Goal: Information Seeking & Learning: Learn about a topic

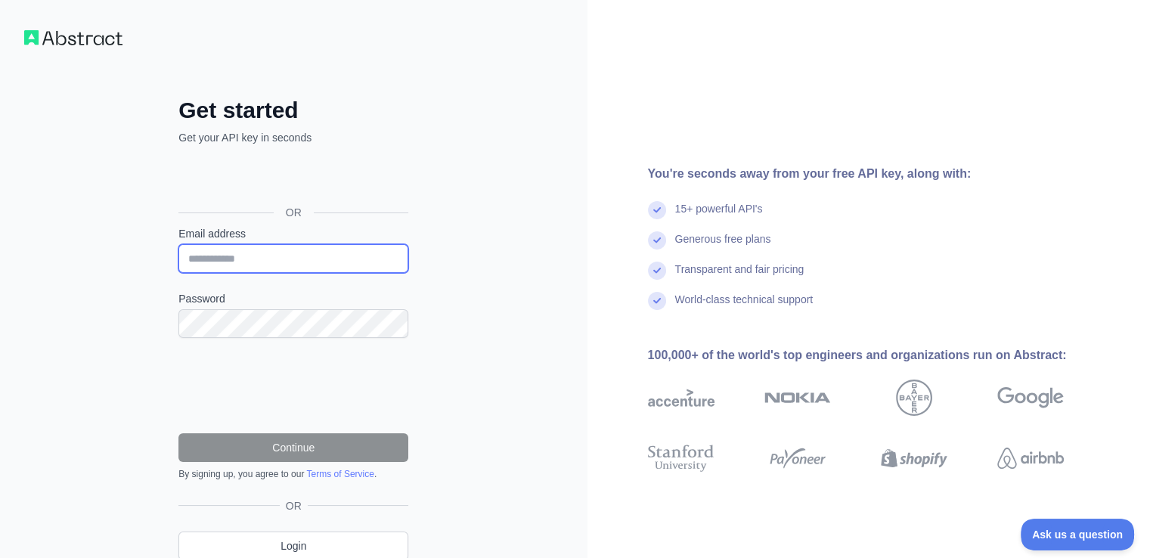
click at [290, 258] on input "Email address" at bounding box center [293, 258] width 230 height 29
type input "**********"
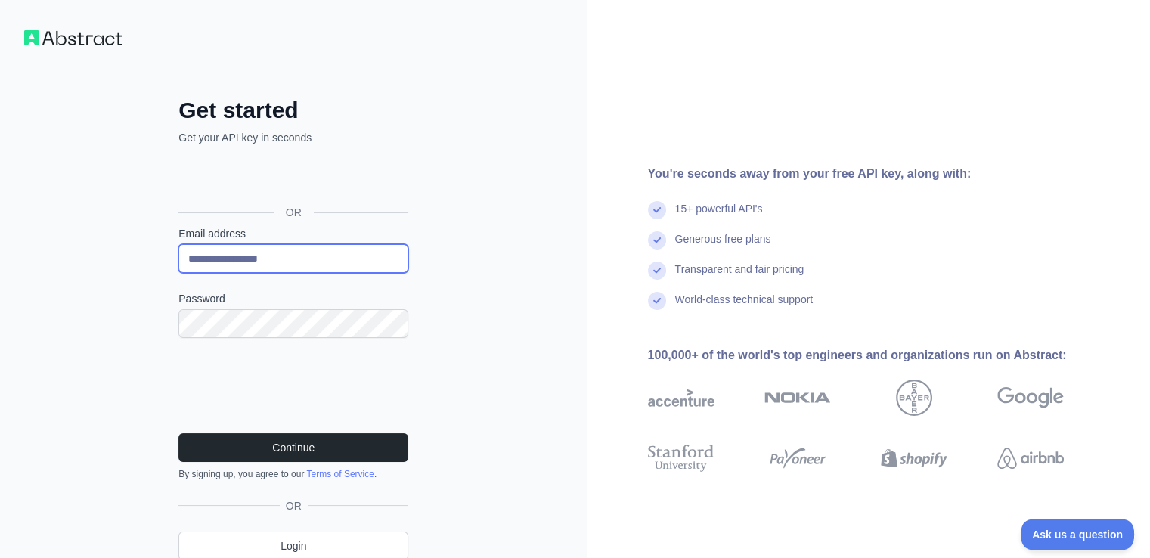
drag, startPoint x: 302, startPoint y: 261, endPoint x: 100, endPoint y: 276, distance: 202.5
click at [101, 276] on div "**********" at bounding box center [294, 310] width 588 height 621
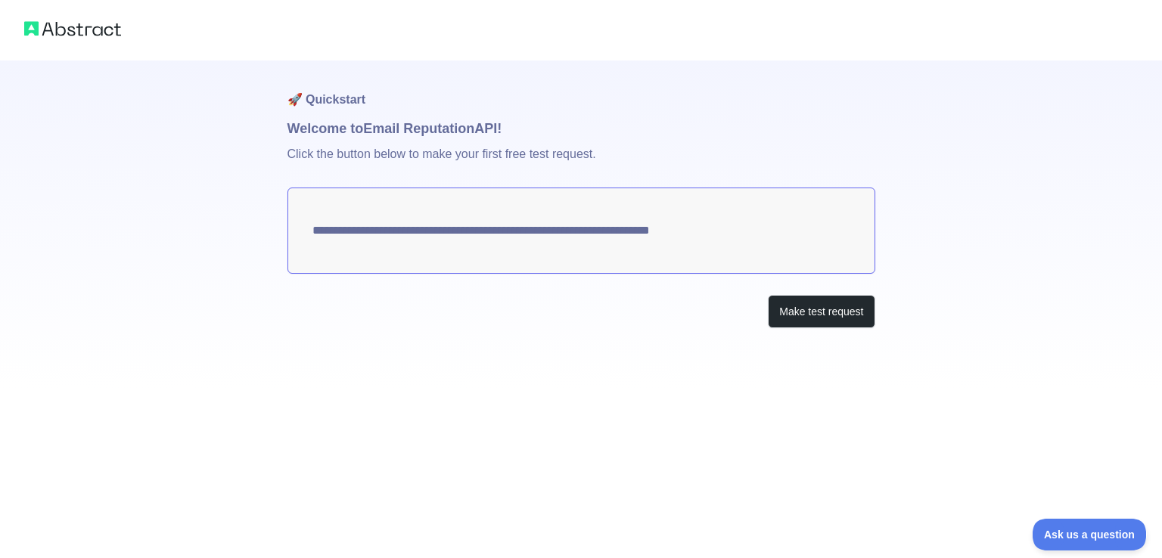
click at [653, 237] on textarea "**********" at bounding box center [581, 231] width 588 height 86
click at [856, 312] on button "Make test request" at bounding box center [821, 312] width 107 height 34
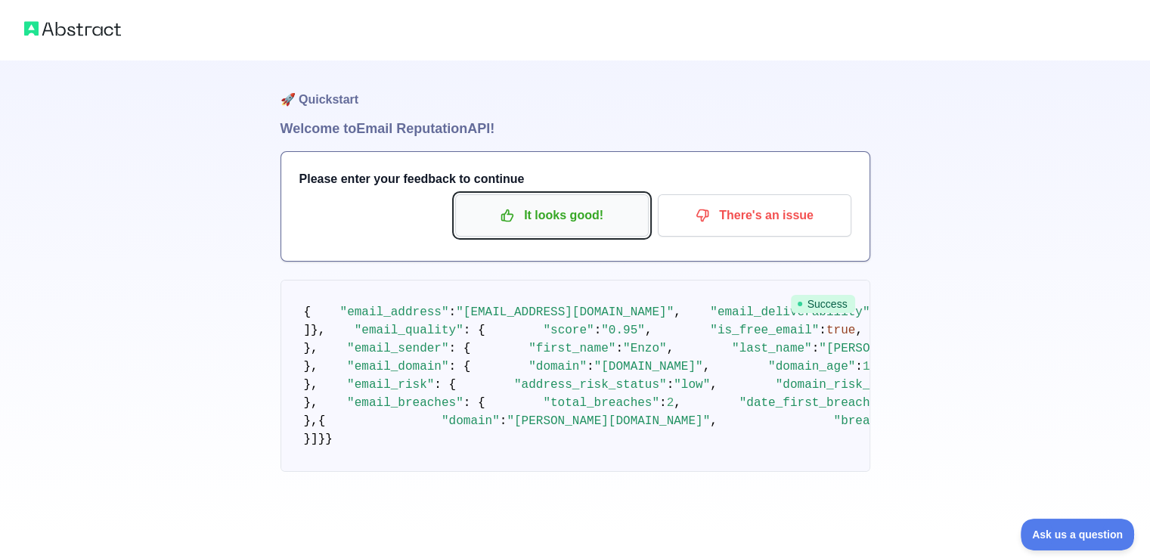
click at [599, 222] on p "It looks good!" at bounding box center [552, 216] width 171 height 26
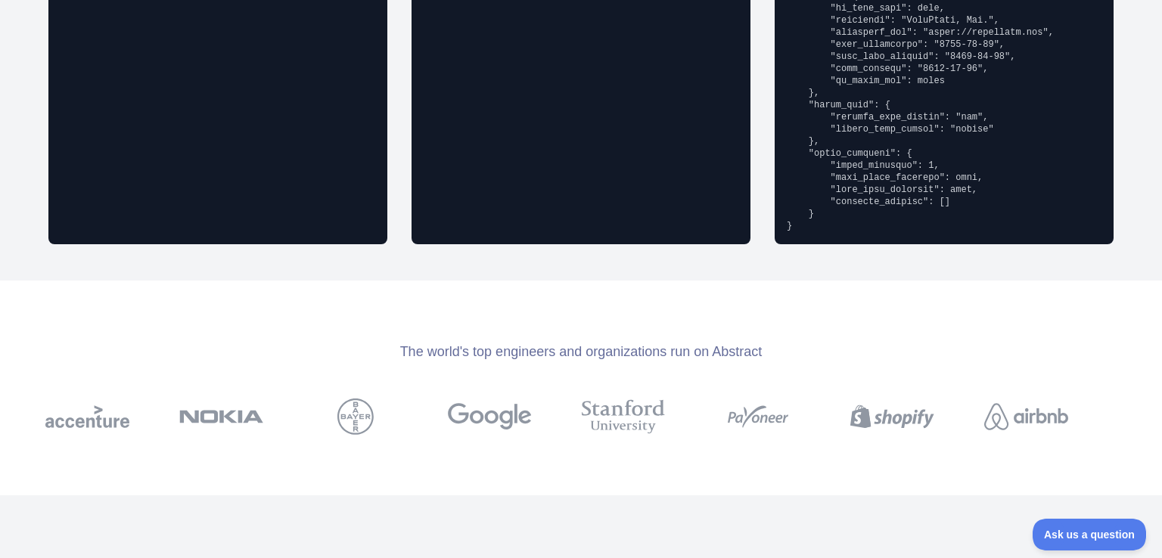
scroll to position [1664, 0]
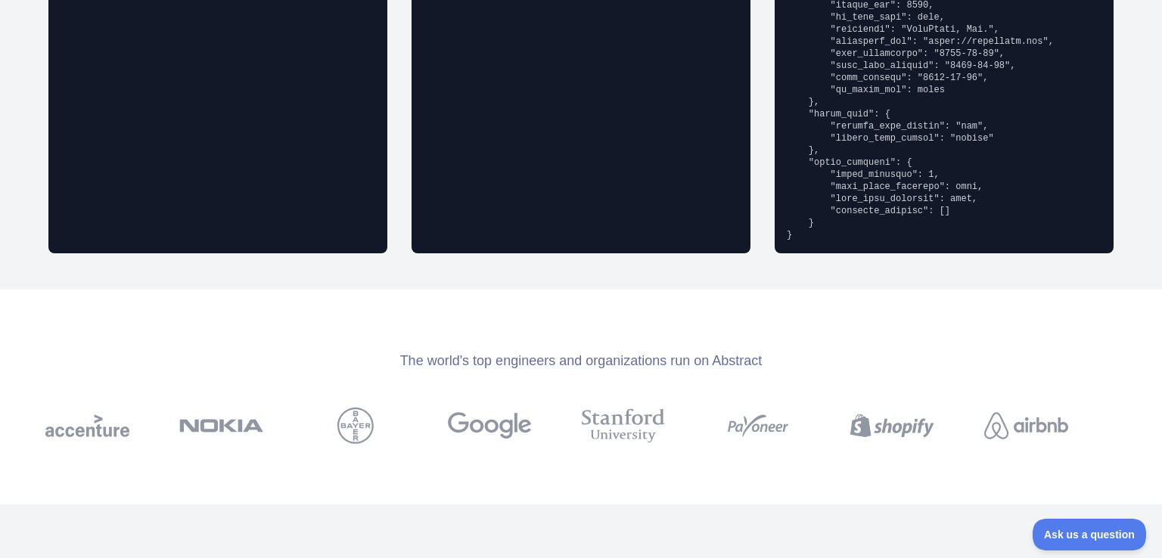
click at [599, 359] on div "The world's top engineers and organizations run on Abstract" at bounding box center [581, 360] width 1162 height 21
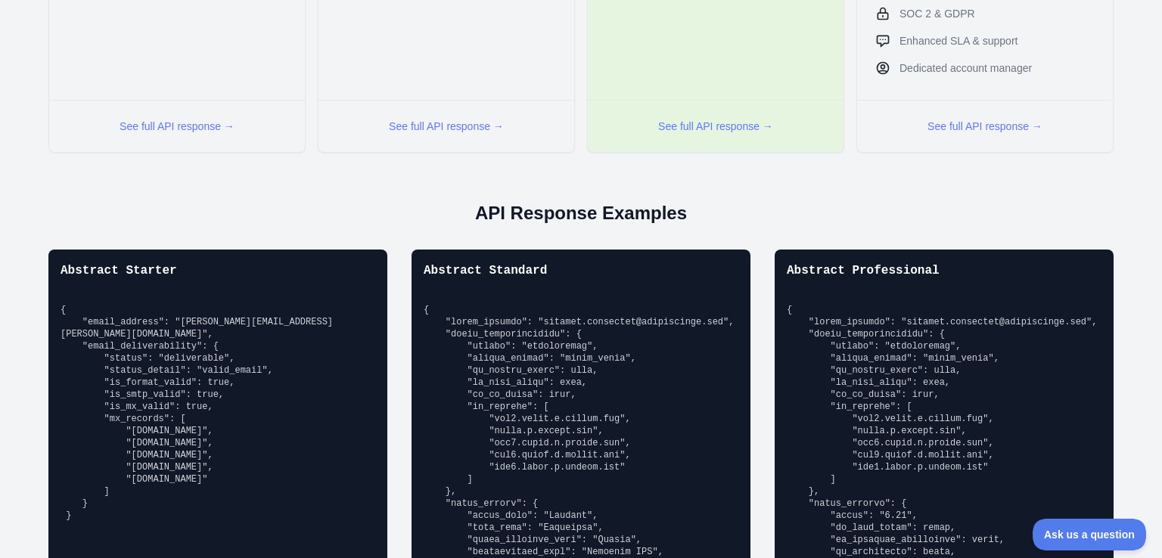
scroll to position [908, 0]
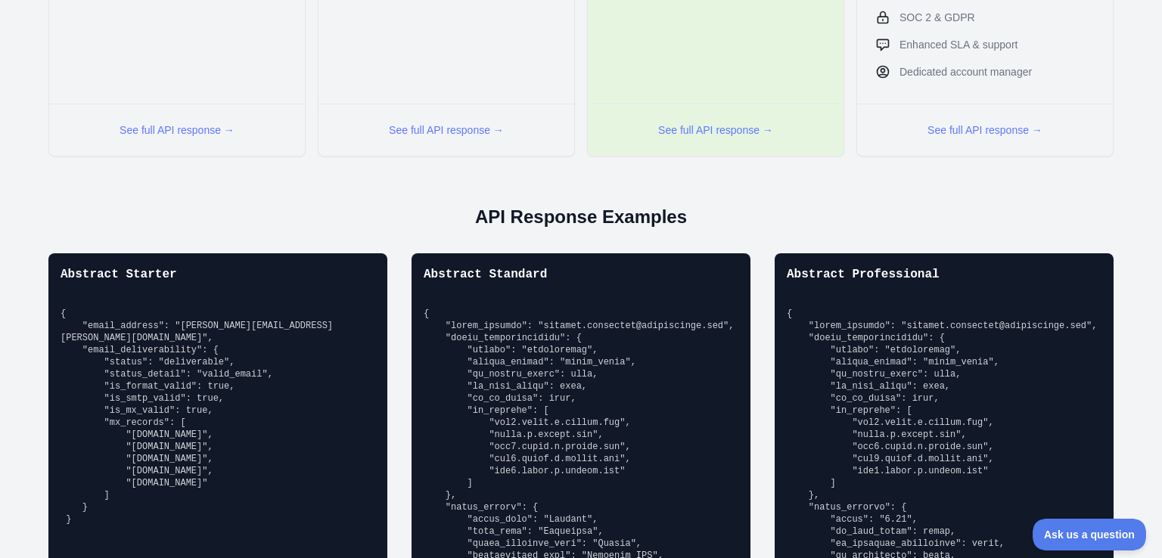
click at [232, 339] on pre "{ "email_address": "[PERSON_NAME][EMAIL_ADDRESS][PERSON_NAME][DOMAIN_NAME]", "e…" at bounding box center [218, 417] width 315 height 218
drag, startPoint x: 214, startPoint y: 391, endPoint x: 166, endPoint y: 433, distance: 63.7
click at [166, 433] on pre "{ "email_address": "[PERSON_NAME][EMAIL_ADDRESS][PERSON_NAME][DOMAIN_NAME]", "e…" at bounding box center [218, 417] width 315 height 218
click at [223, 464] on pre "{ "email_address": "[PERSON_NAME][EMAIL_ADDRESS][PERSON_NAME][DOMAIN_NAME]", "e…" at bounding box center [218, 417] width 315 height 218
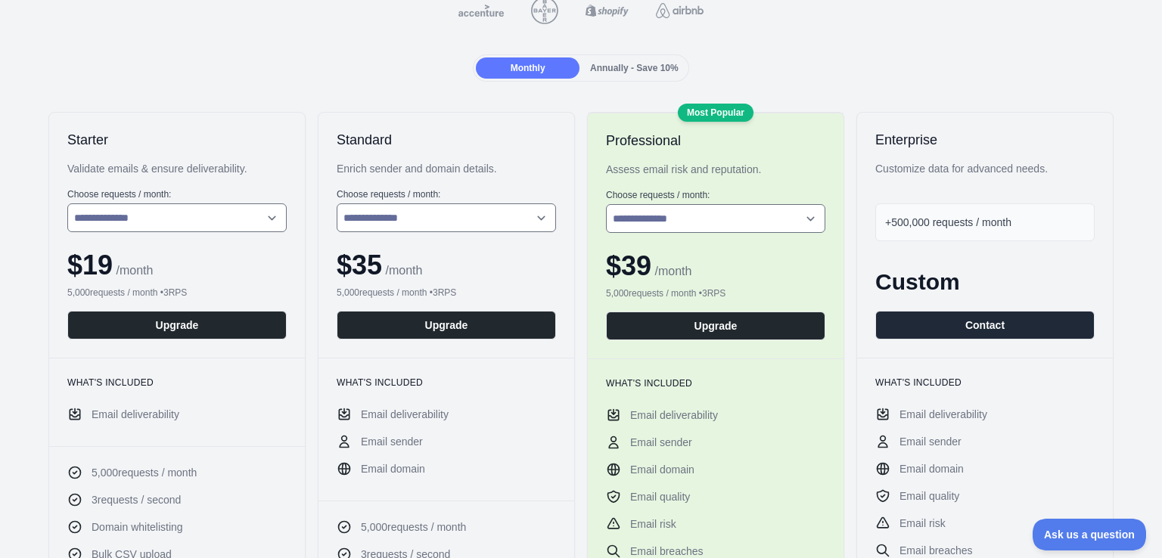
scroll to position [0, 0]
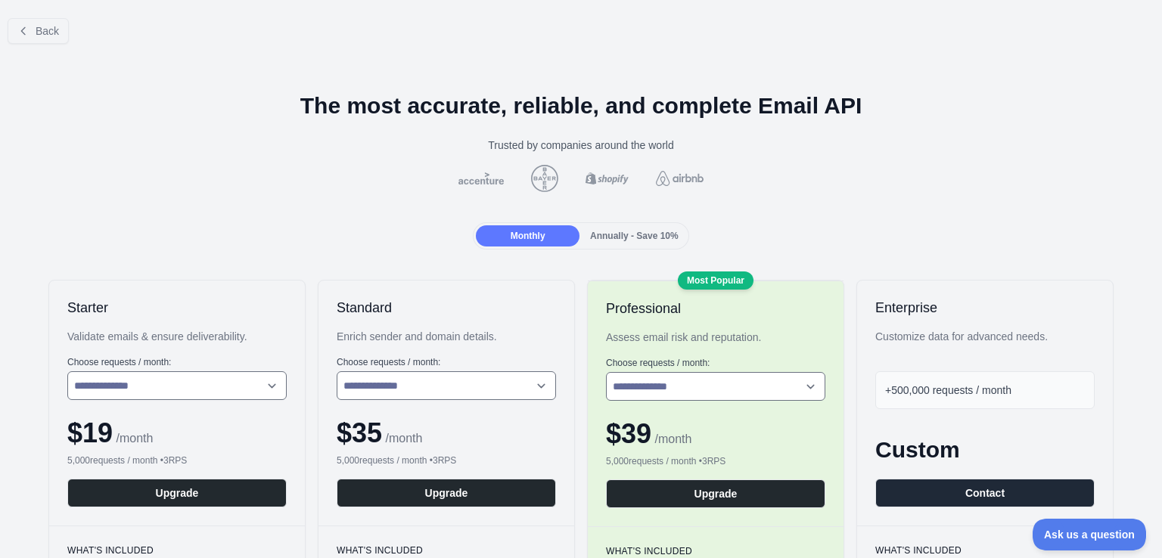
click at [624, 231] on span "Annually - Save 10%" at bounding box center [634, 236] width 88 height 11
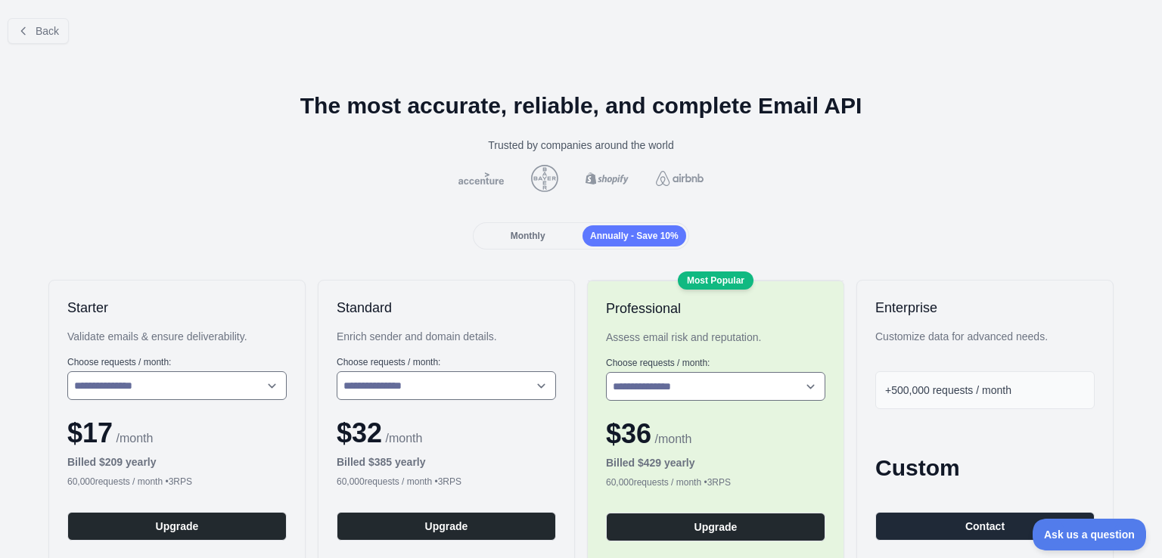
click at [533, 237] on span "Monthly" at bounding box center [527, 236] width 35 height 11
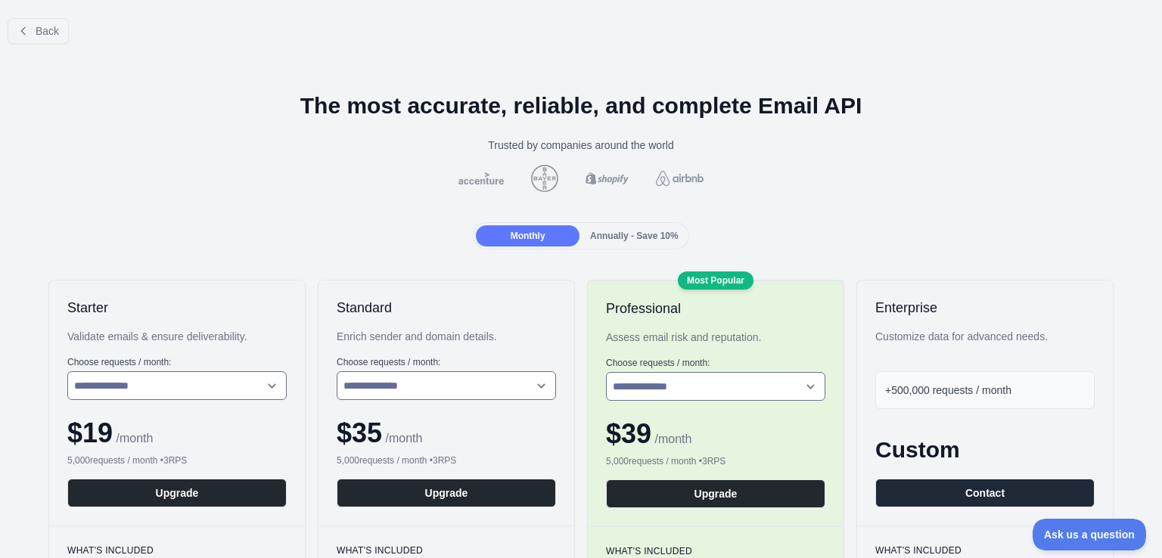
click at [610, 237] on span "Annually - Save 10%" at bounding box center [634, 236] width 88 height 11
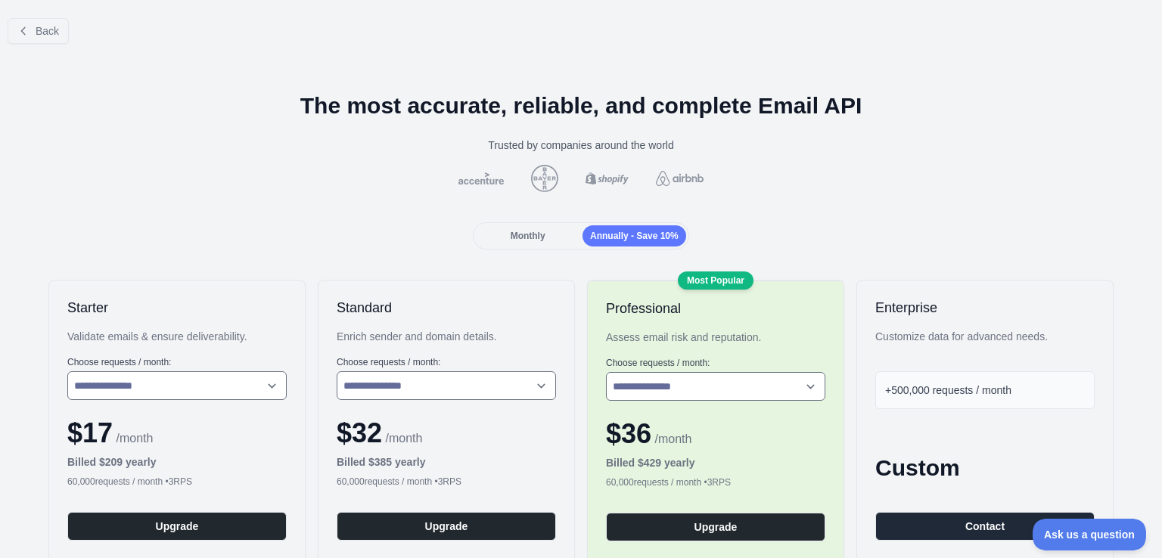
click at [515, 238] on span "Monthly" at bounding box center [527, 236] width 35 height 11
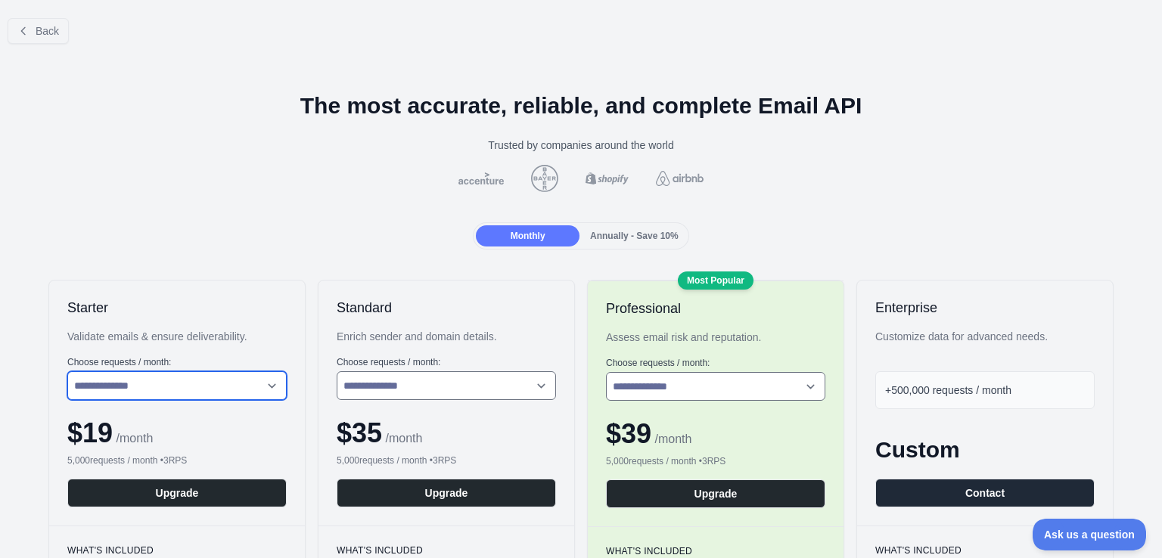
click at [160, 385] on select "**********" at bounding box center [176, 385] width 219 height 29
click at [268, 288] on div "**********" at bounding box center [177, 403] width 256 height 245
click at [54, 34] on span "Back" at bounding box center [47, 31] width 23 height 12
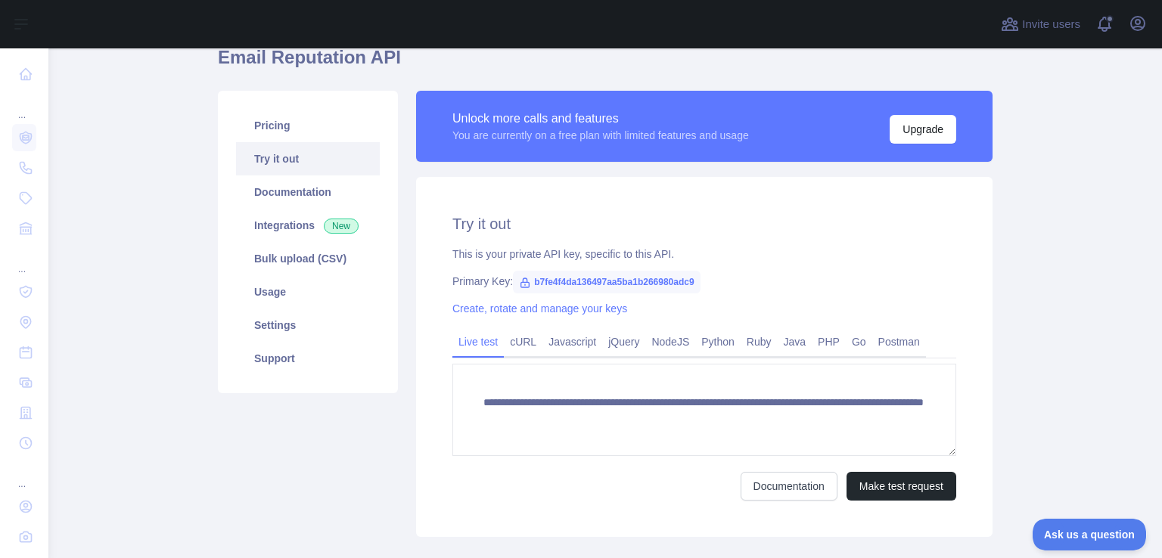
scroll to position [76, 0]
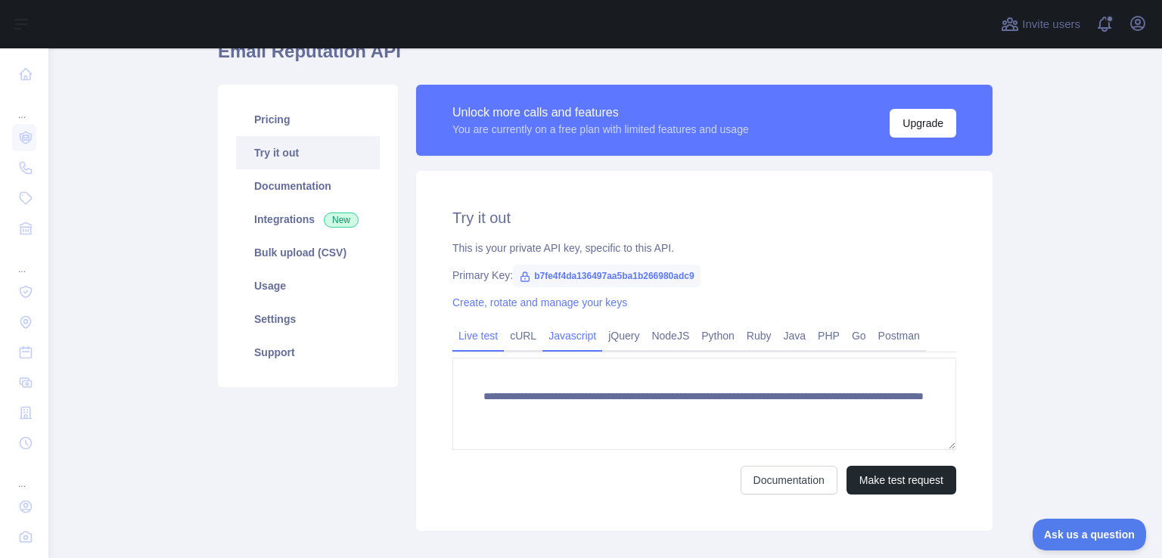
click at [558, 343] on link "Javascript" at bounding box center [572, 336] width 60 height 24
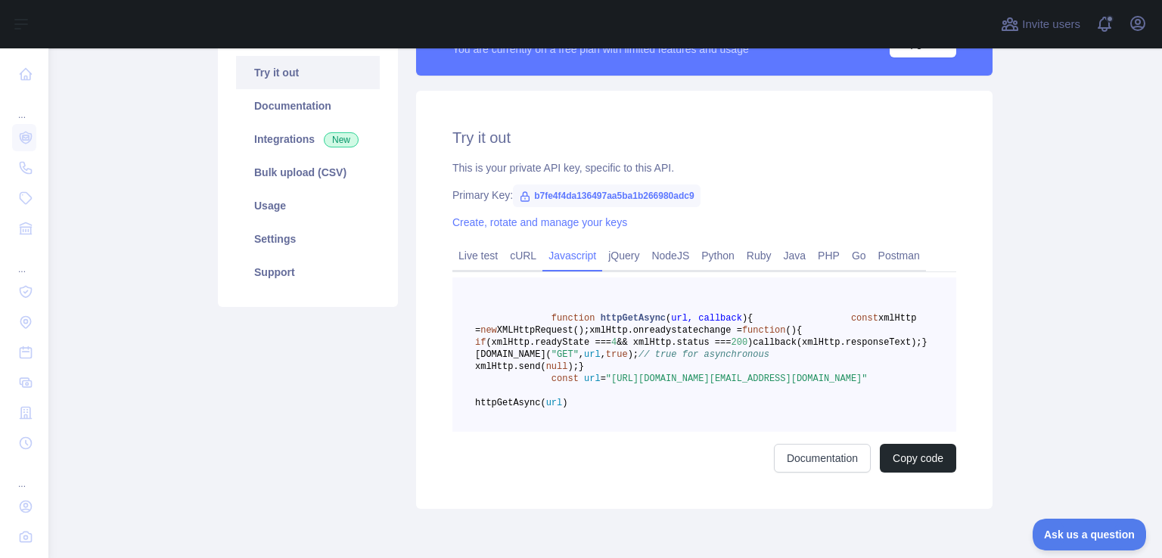
scroll to position [151, 0]
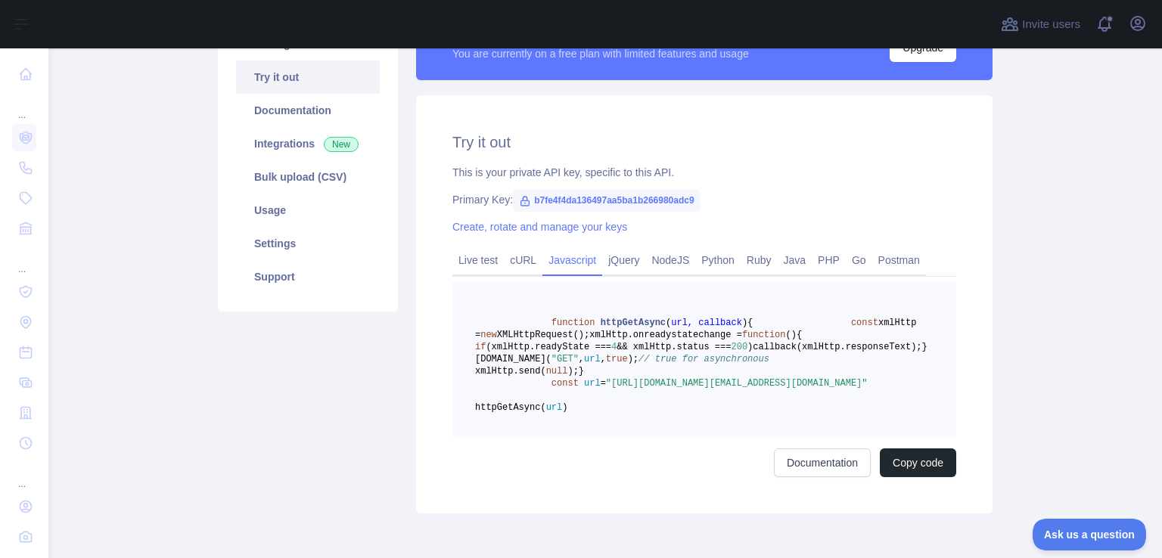
click at [678, 198] on span "b7fe4f4da136497aa5ba1b266980adc9" at bounding box center [607, 200] width 188 height 23
copy span "b7fe4f4da136497aa5ba1b266980adc9"
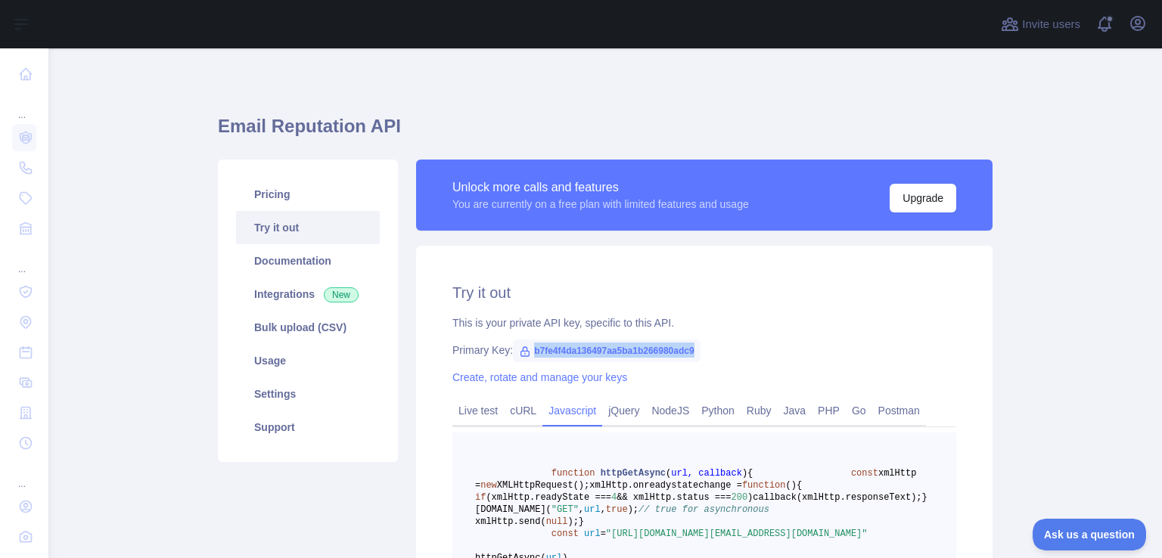
scroll to position [0, 0]
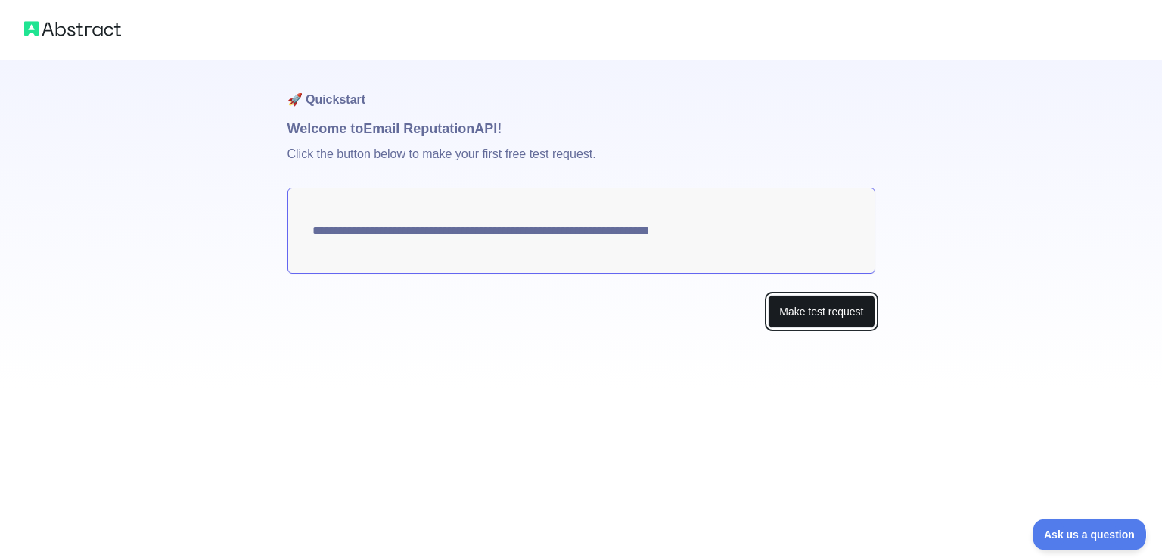
click at [784, 306] on button "Make test request" at bounding box center [821, 312] width 107 height 34
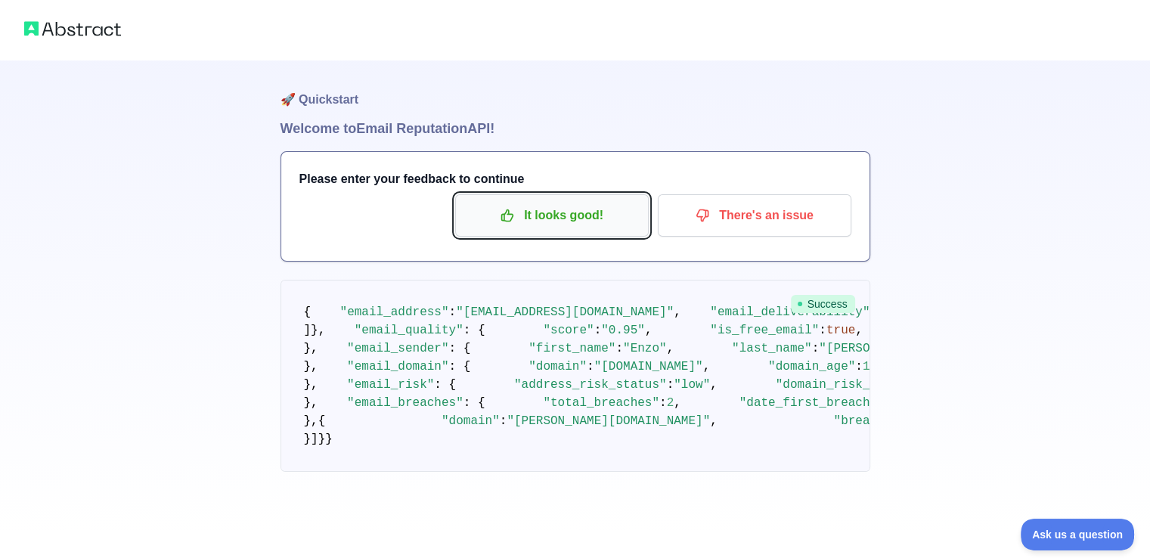
click at [582, 209] on p "It looks good!" at bounding box center [552, 216] width 171 height 26
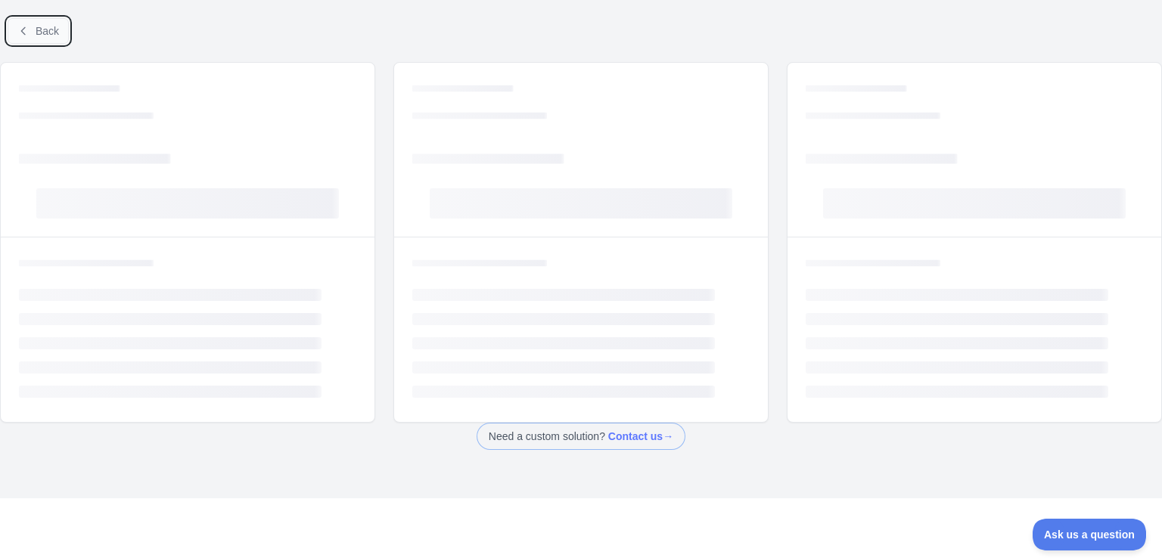
click at [51, 25] on span "Back" at bounding box center [47, 31] width 23 height 12
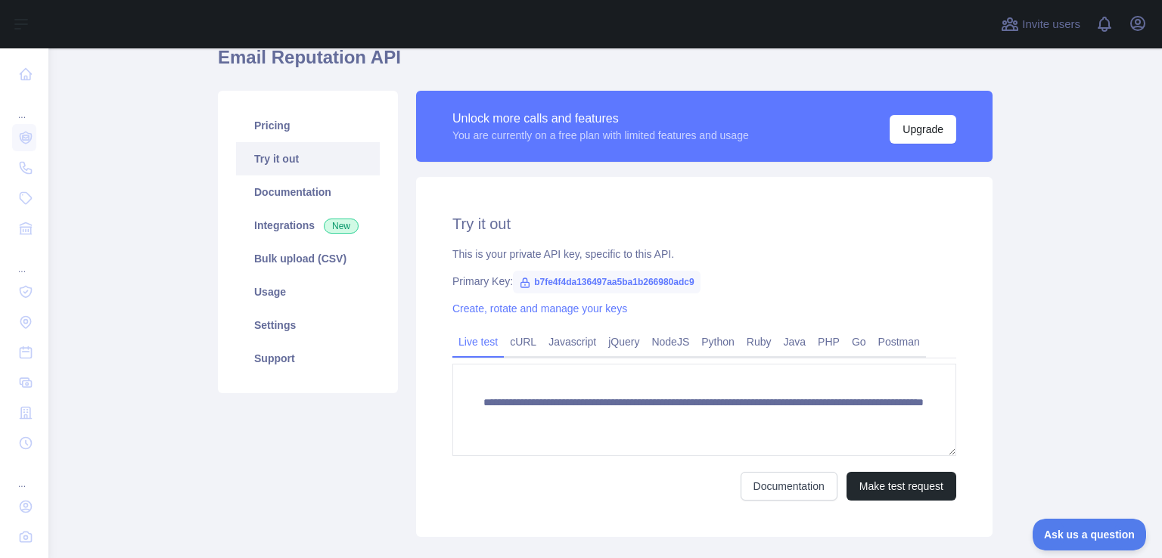
scroll to position [76, 0]
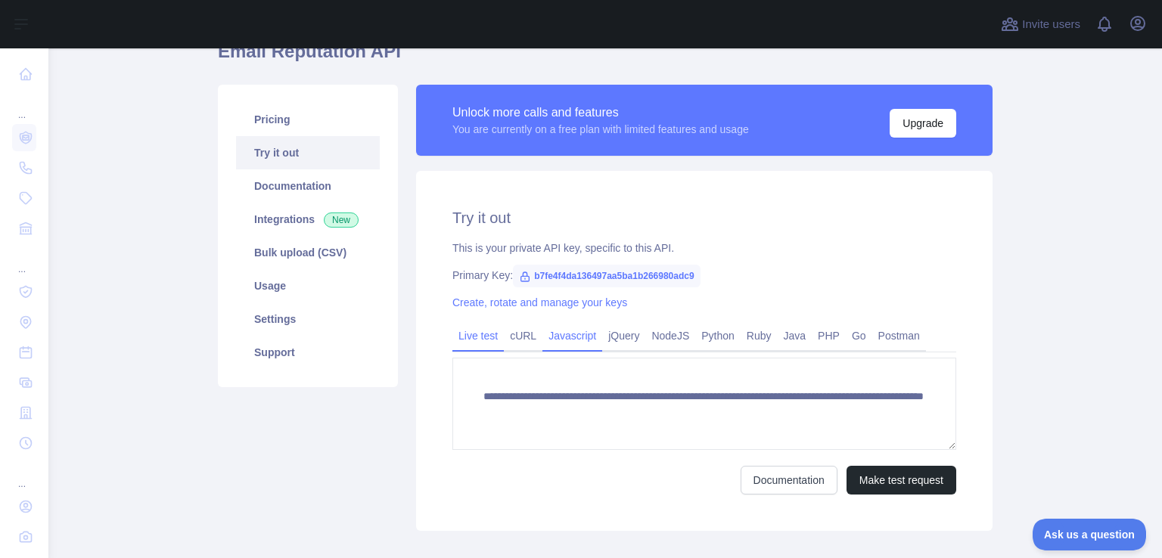
click at [564, 332] on link "Javascript" at bounding box center [572, 336] width 60 height 24
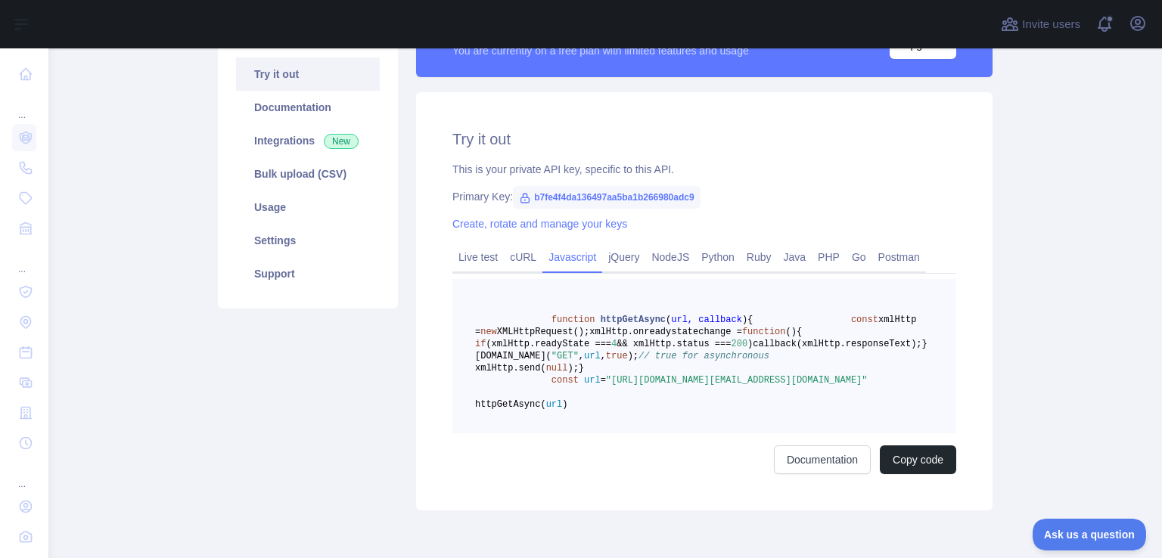
scroll to position [151, 0]
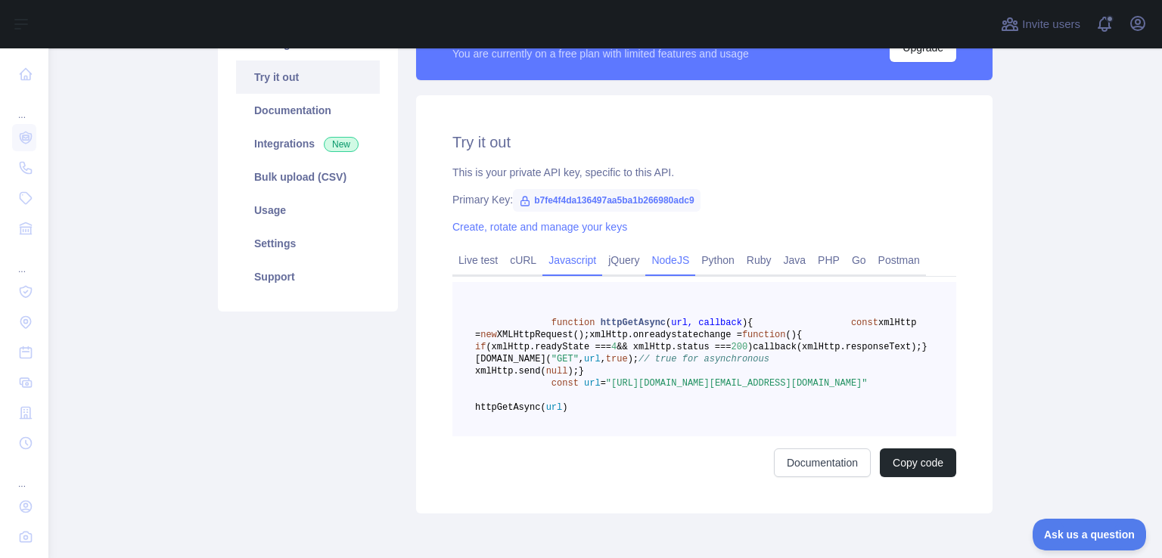
click at [659, 265] on link "NodeJS" at bounding box center [670, 260] width 50 height 24
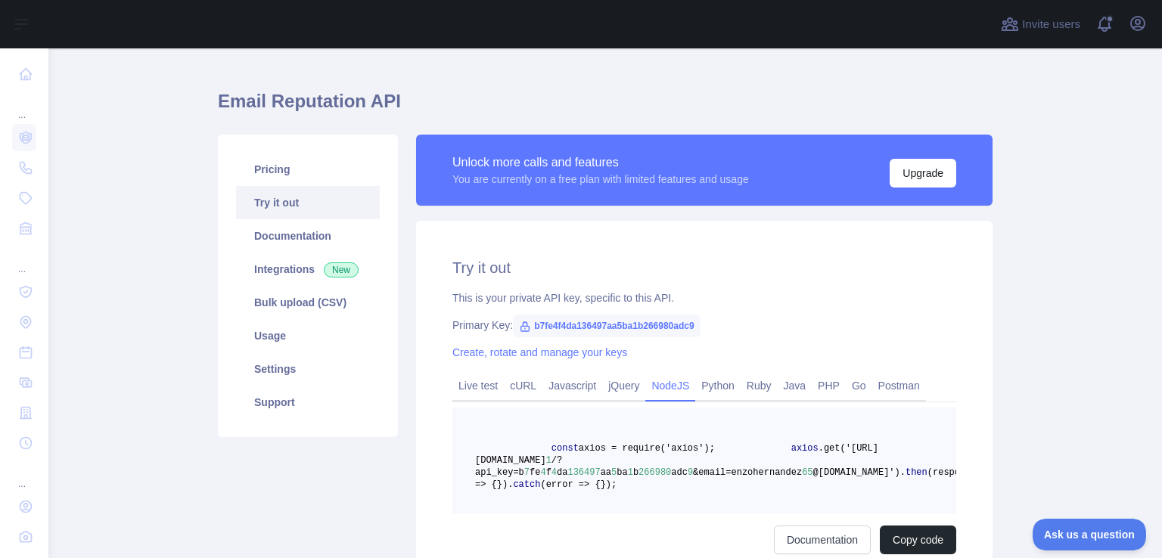
scroll to position [0, 0]
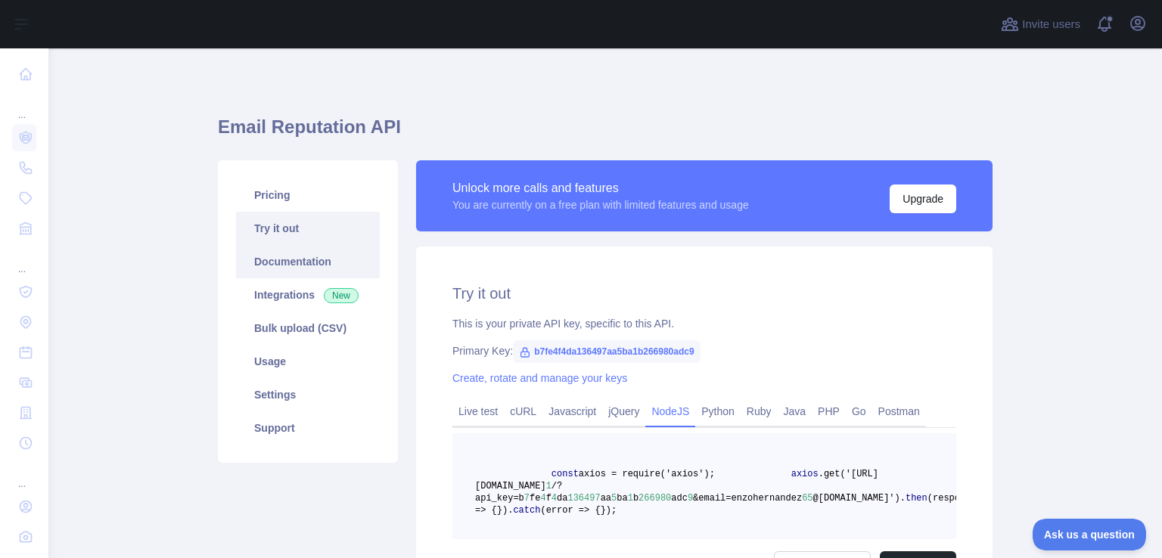
click at [298, 254] on link "Documentation" at bounding box center [308, 261] width 144 height 33
